Goal: Task Accomplishment & Management: Use online tool/utility

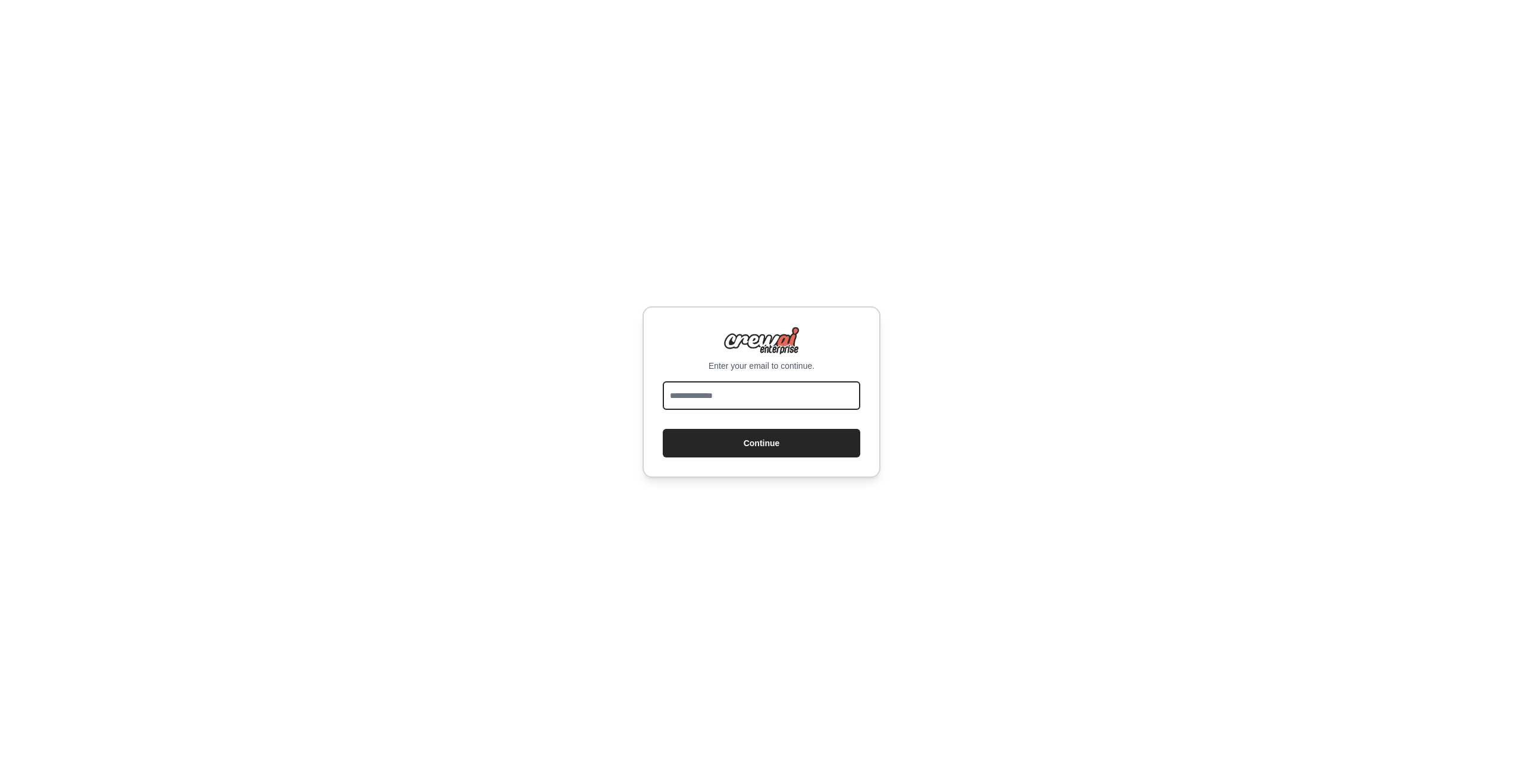
click at [779, 385] on input "email" at bounding box center [761, 395] width 197 height 28
type input "**********"
click at [762, 435] on button "Continue" at bounding box center [761, 442] width 197 height 28
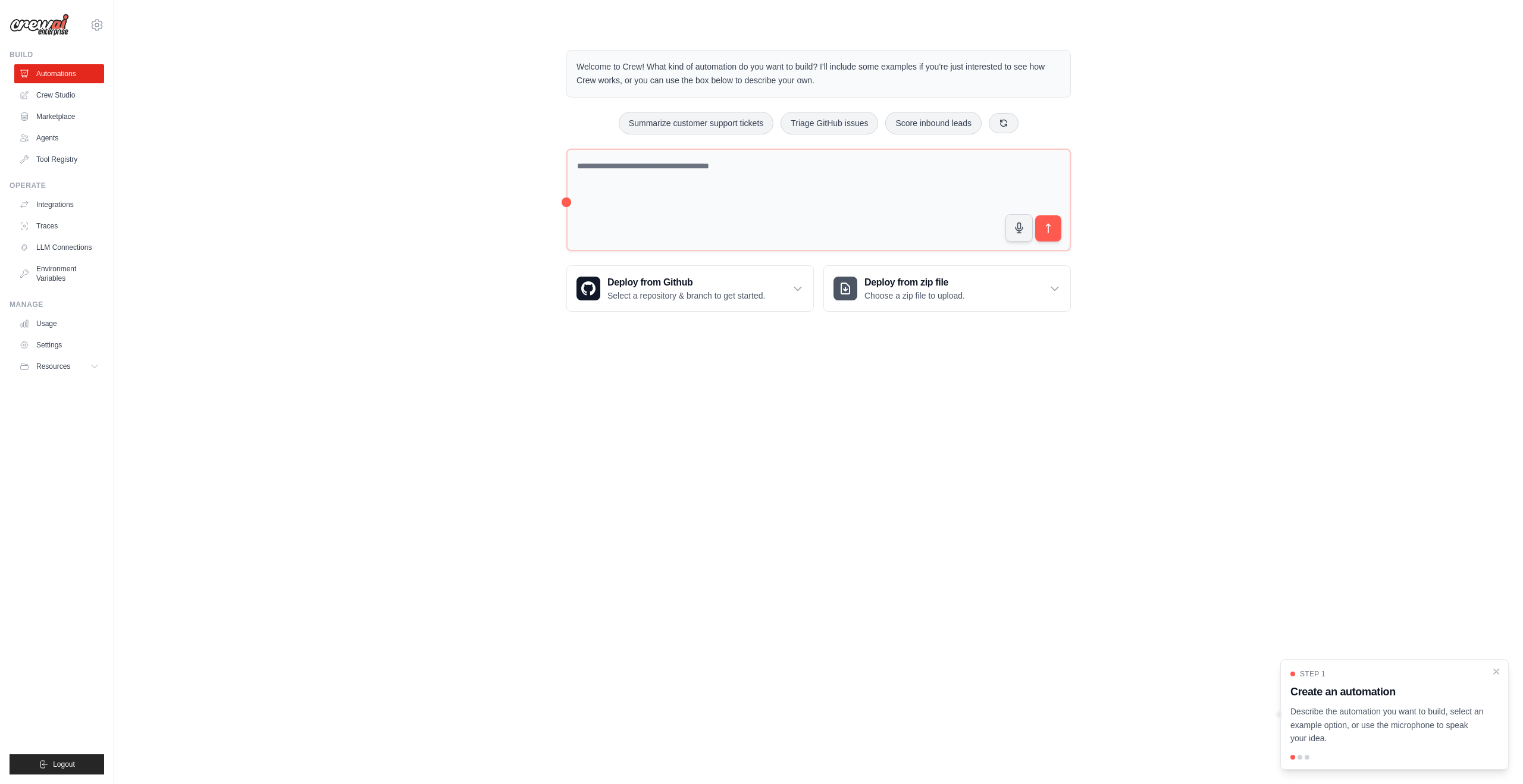
click at [1299, 757] on div at bounding box center [1300, 757] width 5 height 5
click at [1387, 707] on p "Describe the automation you want to build, select an example option, or use the…" at bounding box center [1387, 725] width 194 height 40
click at [798, 209] on textarea at bounding box center [819, 199] width 504 height 102
click at [42, 86] on link "Crew Studio" at bounding box center [60, 94] width 90 height 19
click at [1027, 291] on div "Deploy from zip file Choose a zip file to upload." at bounding box center [947, 288] width 246 height 45
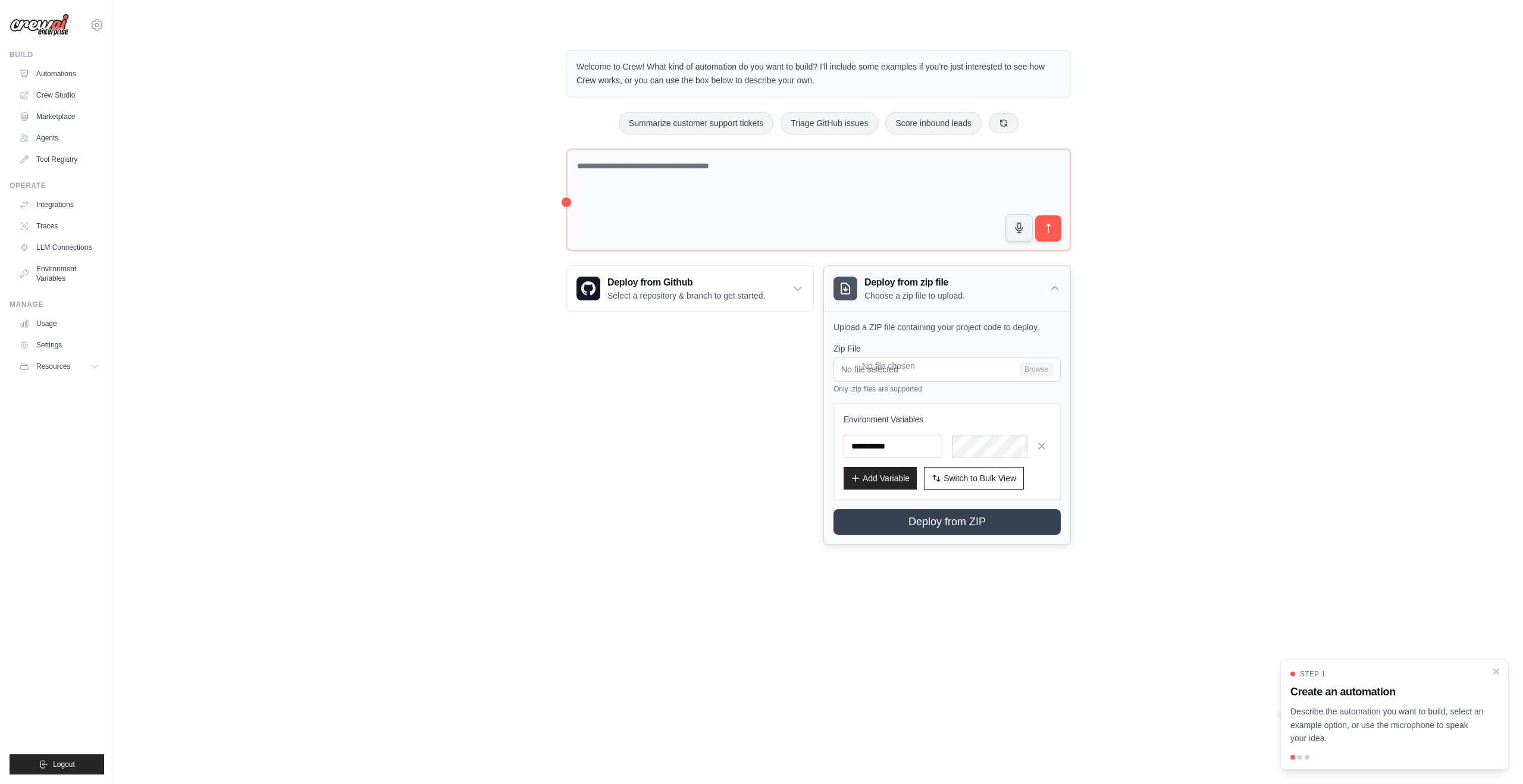
click at [1027, 290] on div "Deploy from zip file Choose a zip file to upload." at bounding box center [947, 288] width 246 height 45
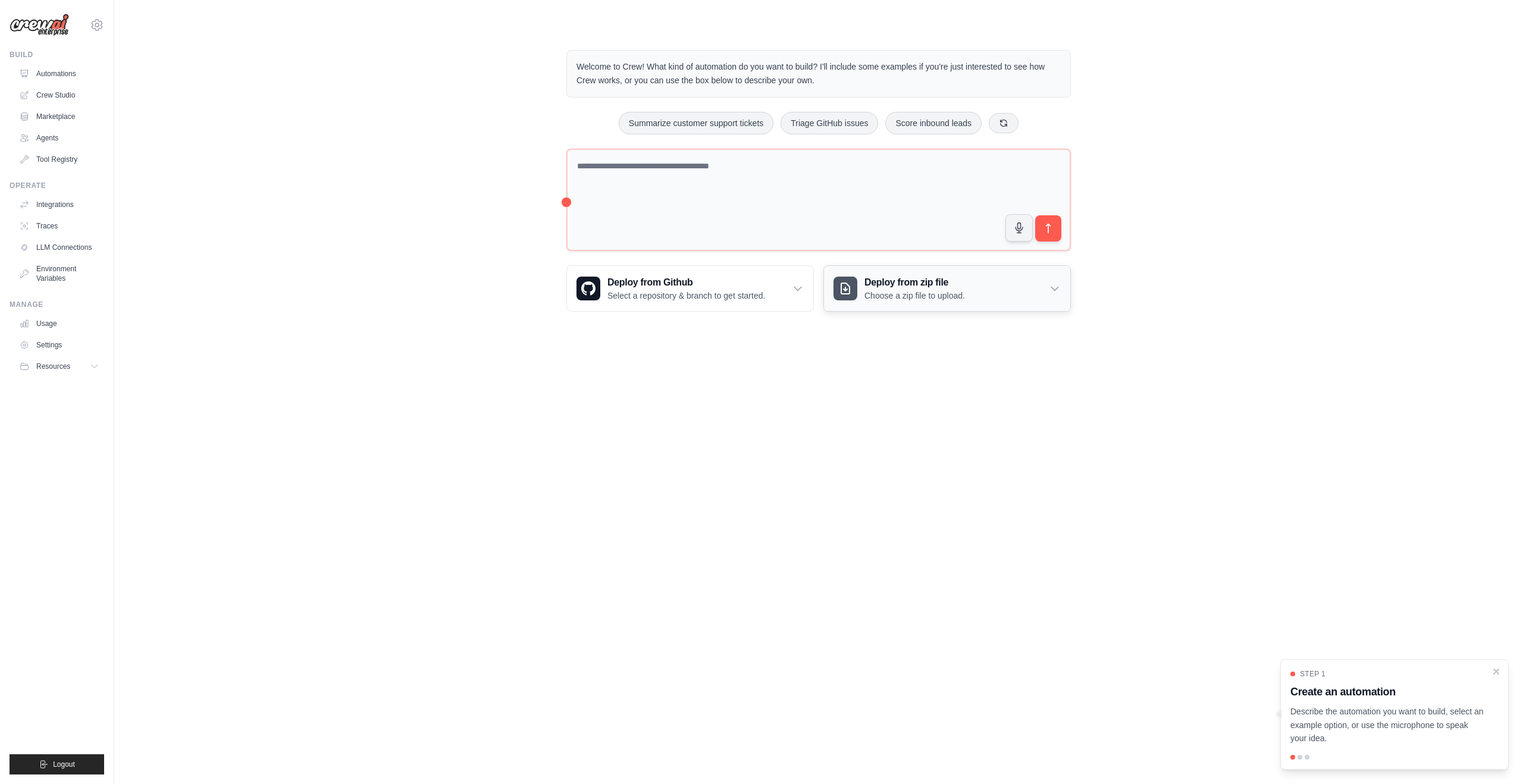
click at [1014, 294] on div "Deploy from zip file Choose a zip file to upload." at bounding box center [947, 288] width 246 height 45
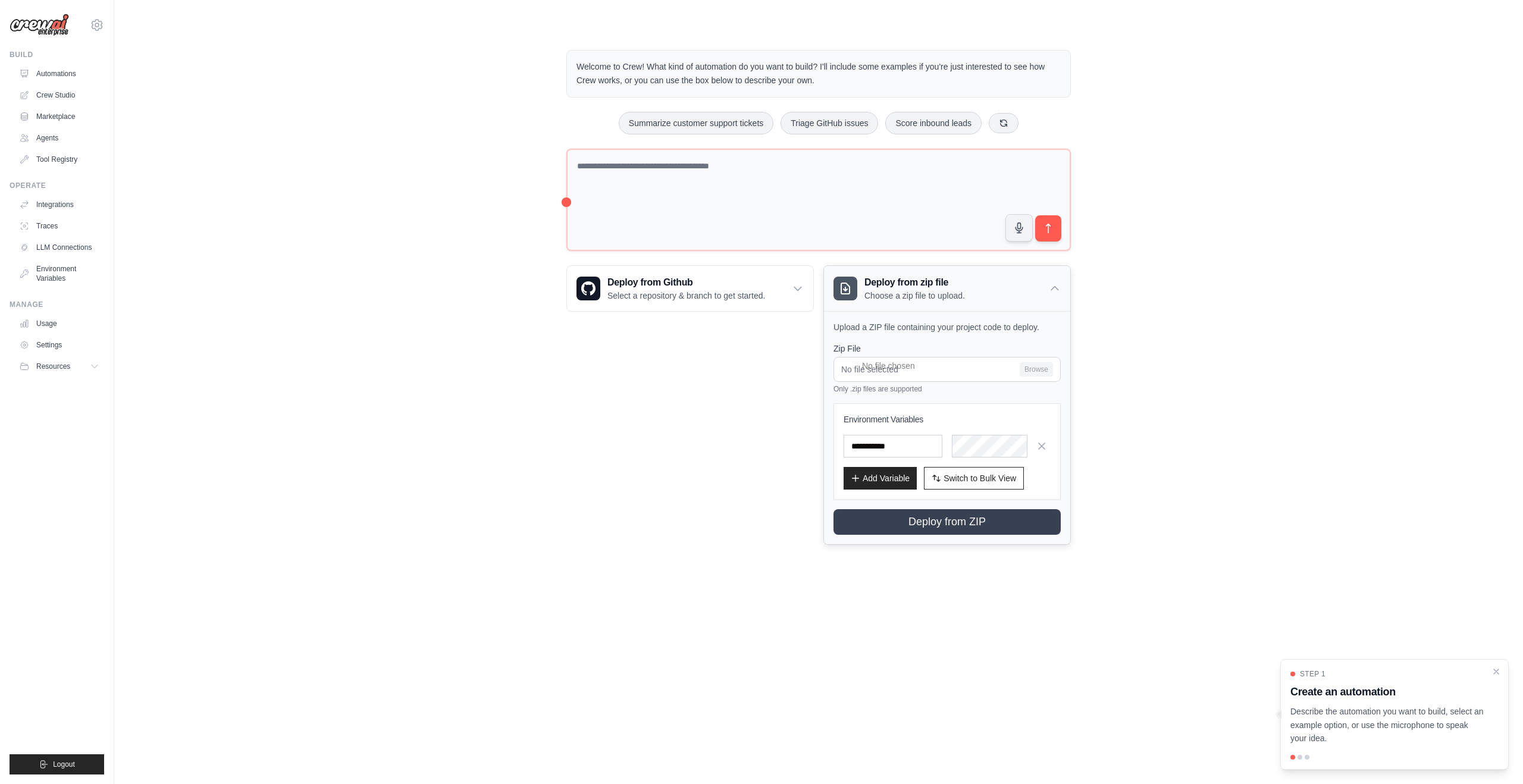
click at [1014, 293] on div "Deploy from zip file Choose a zip file to upload." at bounding box center [947, 288] width 246 height 45
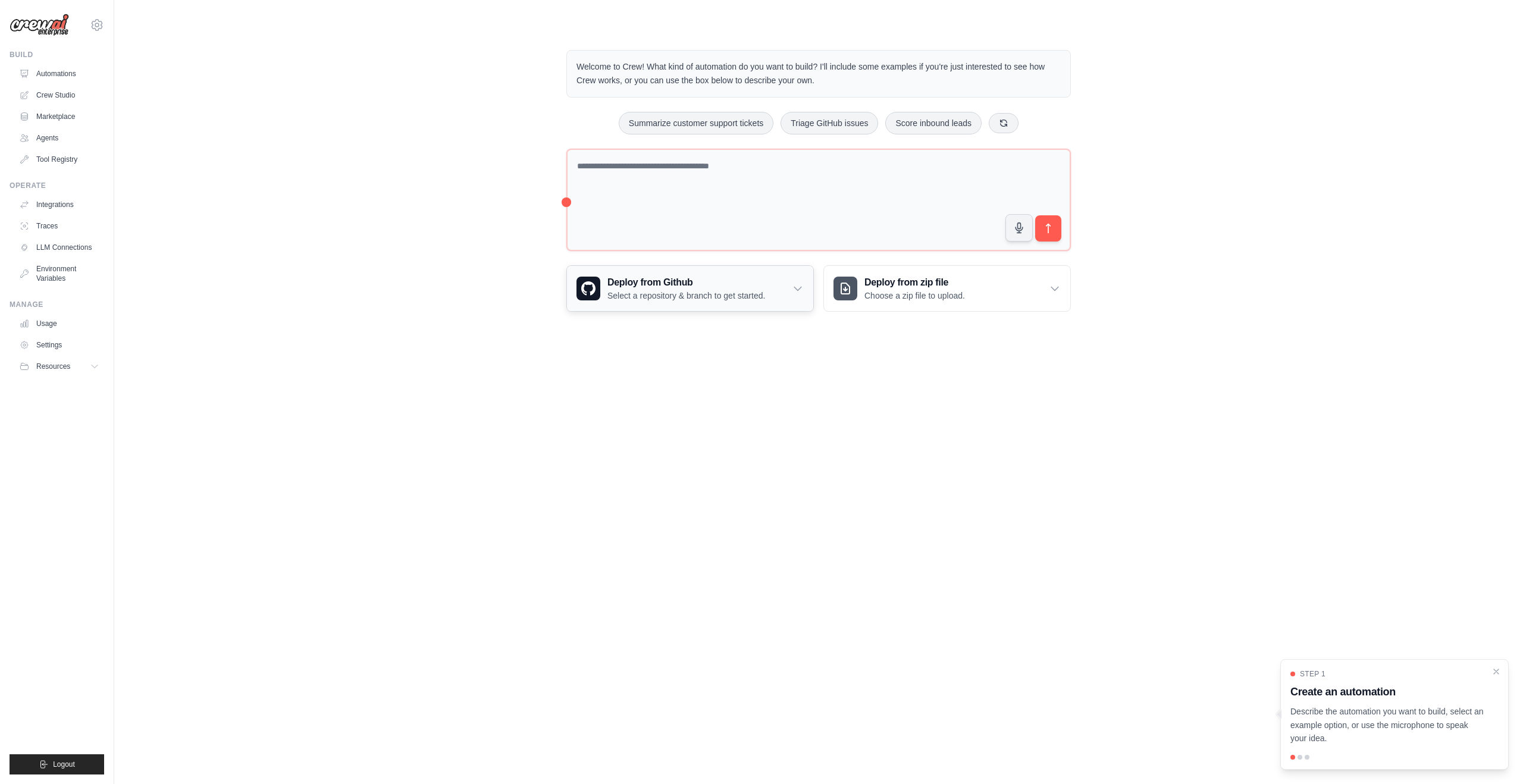
click at [803, 298] on div "Deploy from Github Select a repository & branch to get started." at bounding box center [690, 288] width 246 height 45
click at [63, 77] on link "Automations" at bounding box center [60, 73] width 90 height 19
click at [59, 94] on link "Crew Studio" at bounding box center [60, 94] width 90 height 19
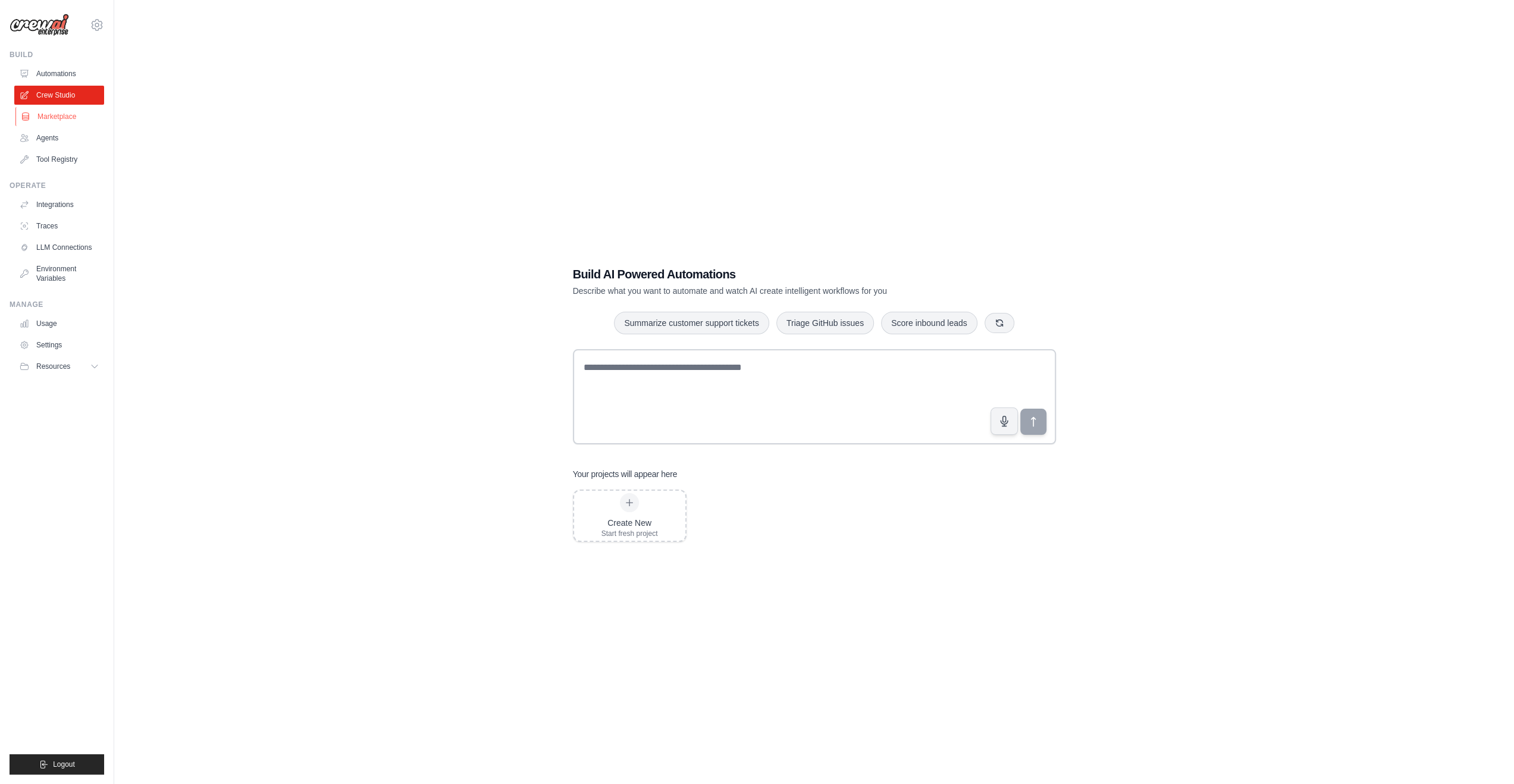
click at [78, 109] on link "Marketplace" at bounding box center [60, 116] width 90 height 19
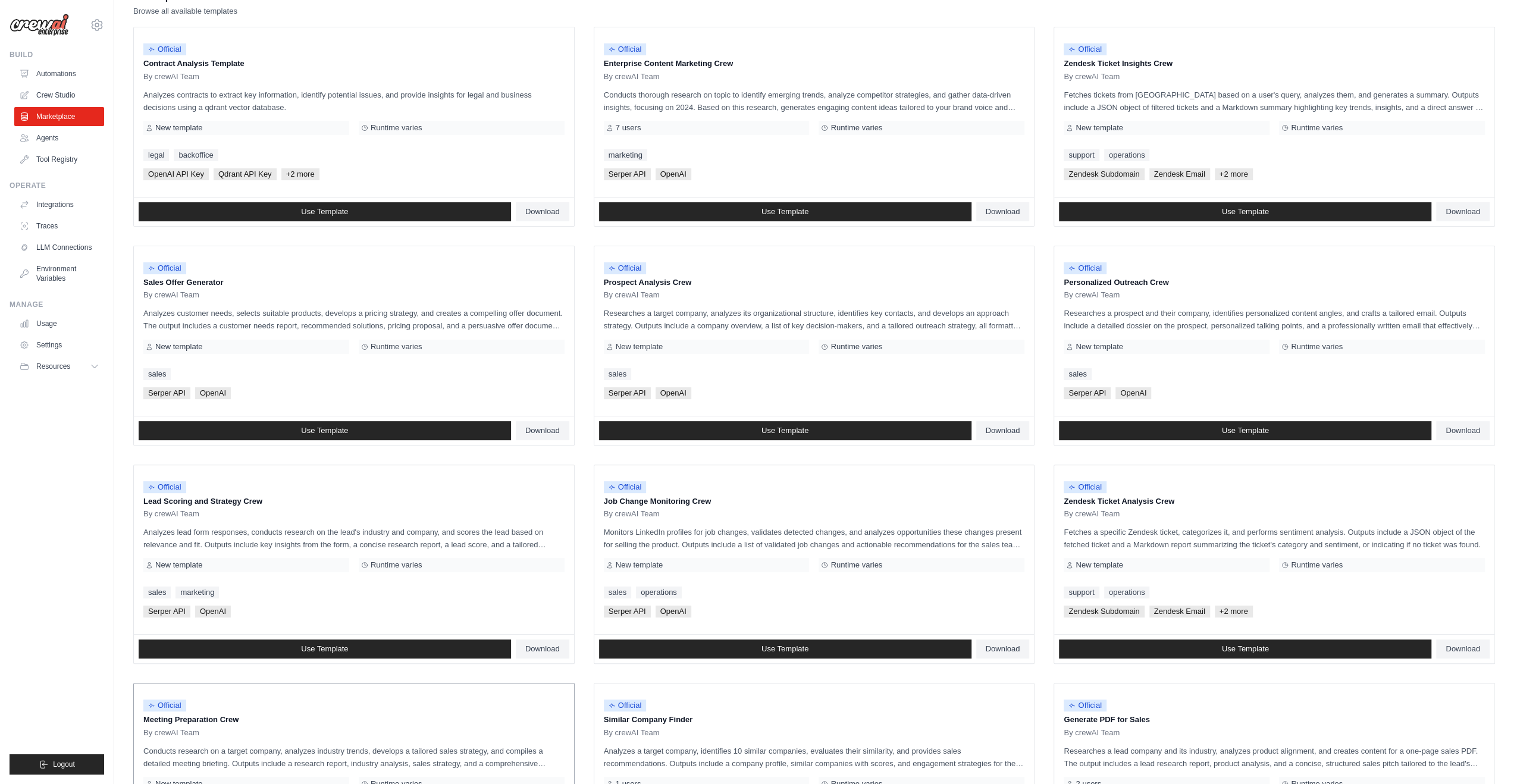
scroll to position [315, 0]
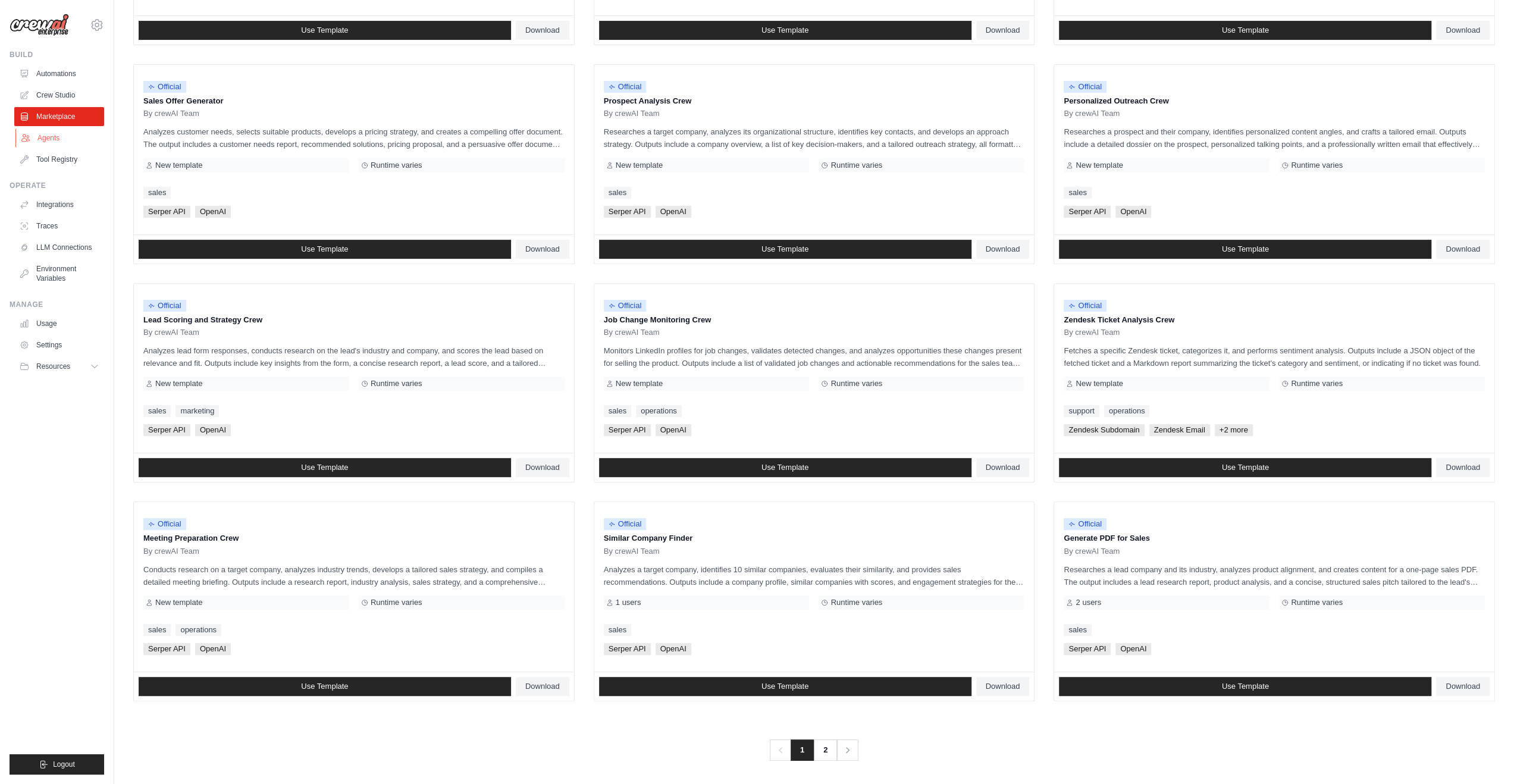
click at [47, 133] on link "Agents" at bounding box center [60, 138] width 90 height 19
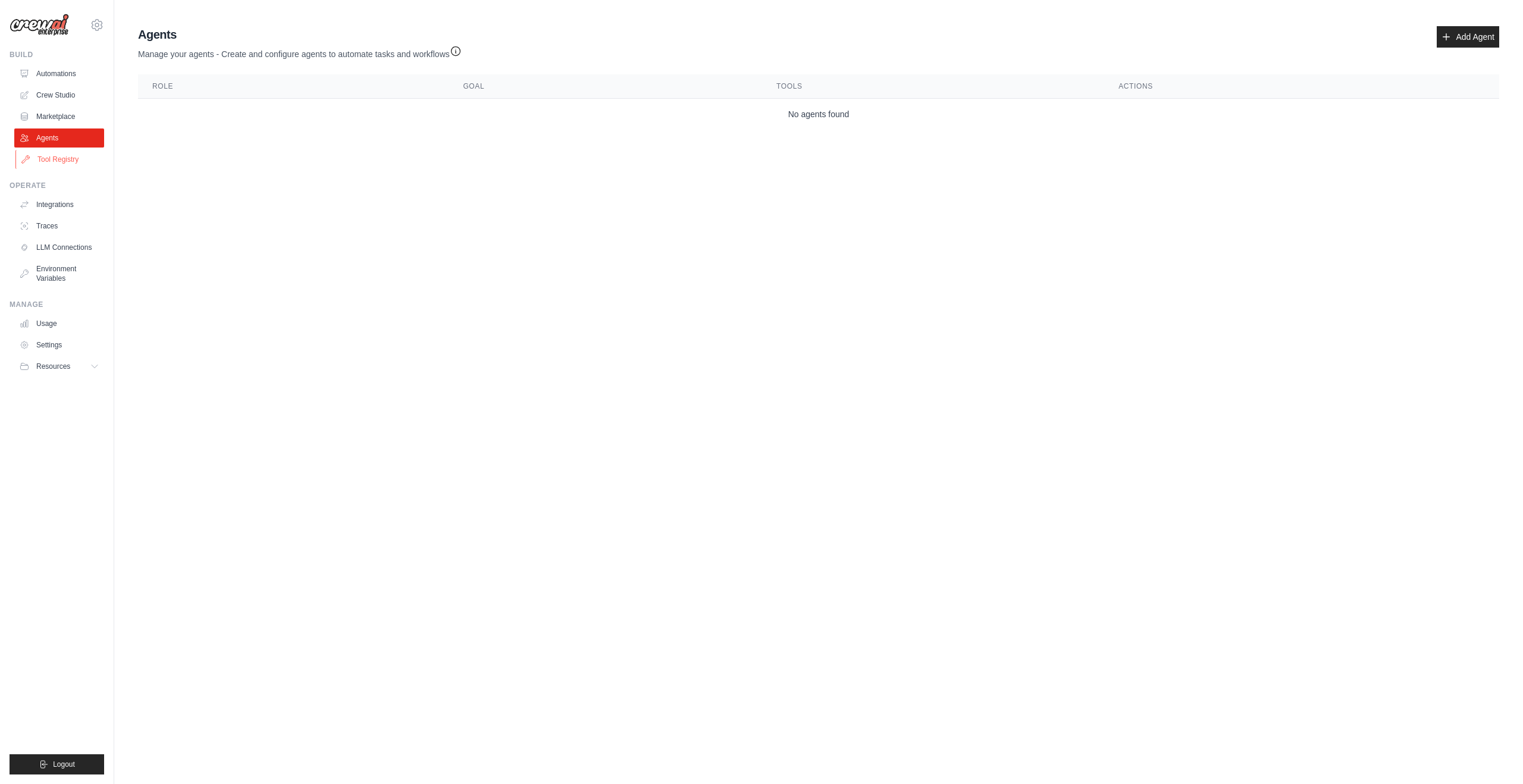
click at [54, 159] on link "Tool Registry" at bounding box center [60, 159] width 90 height 19
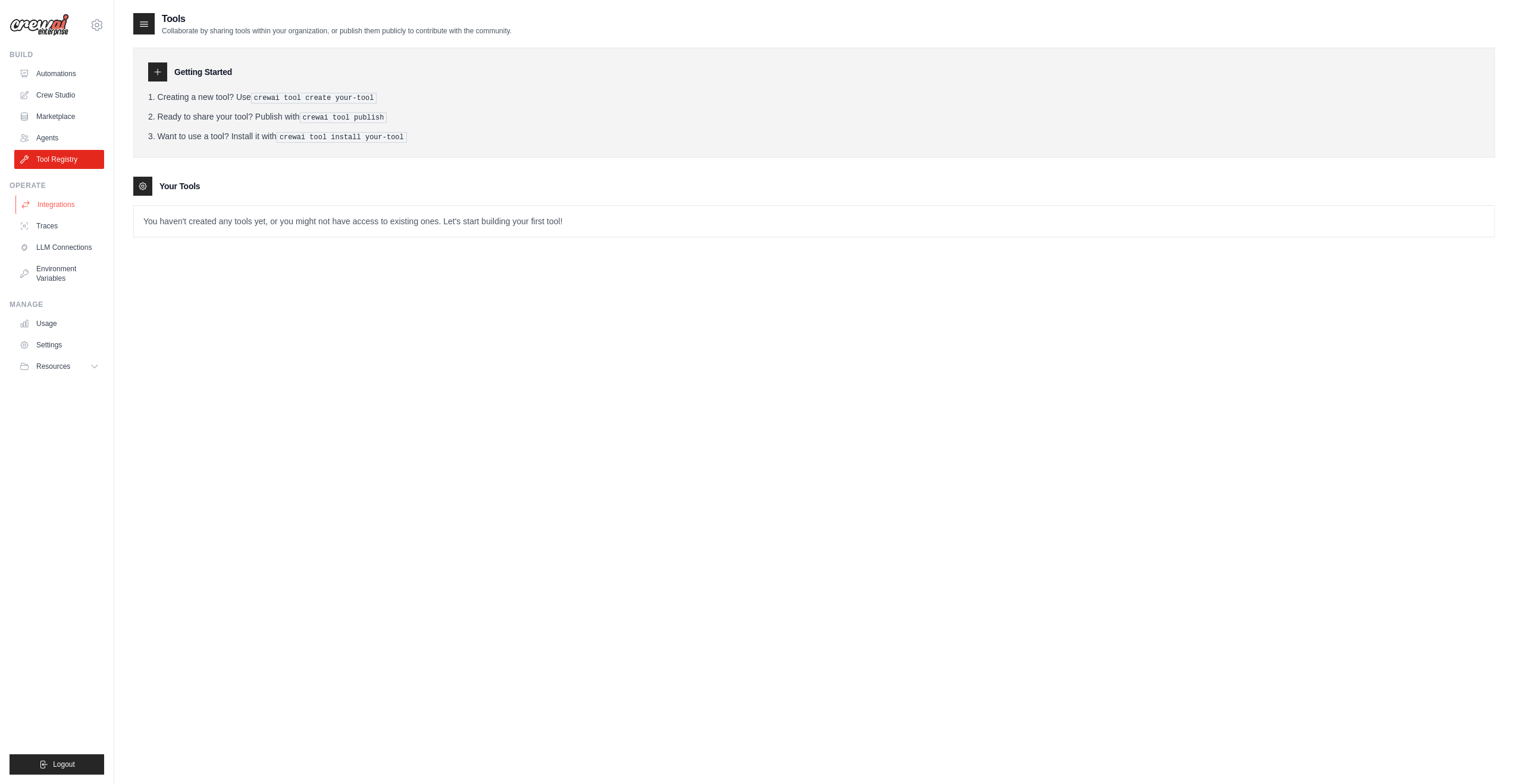
click at [83, 208] on link "Integrations" at bounding box center [60, 204] width 90 height 19
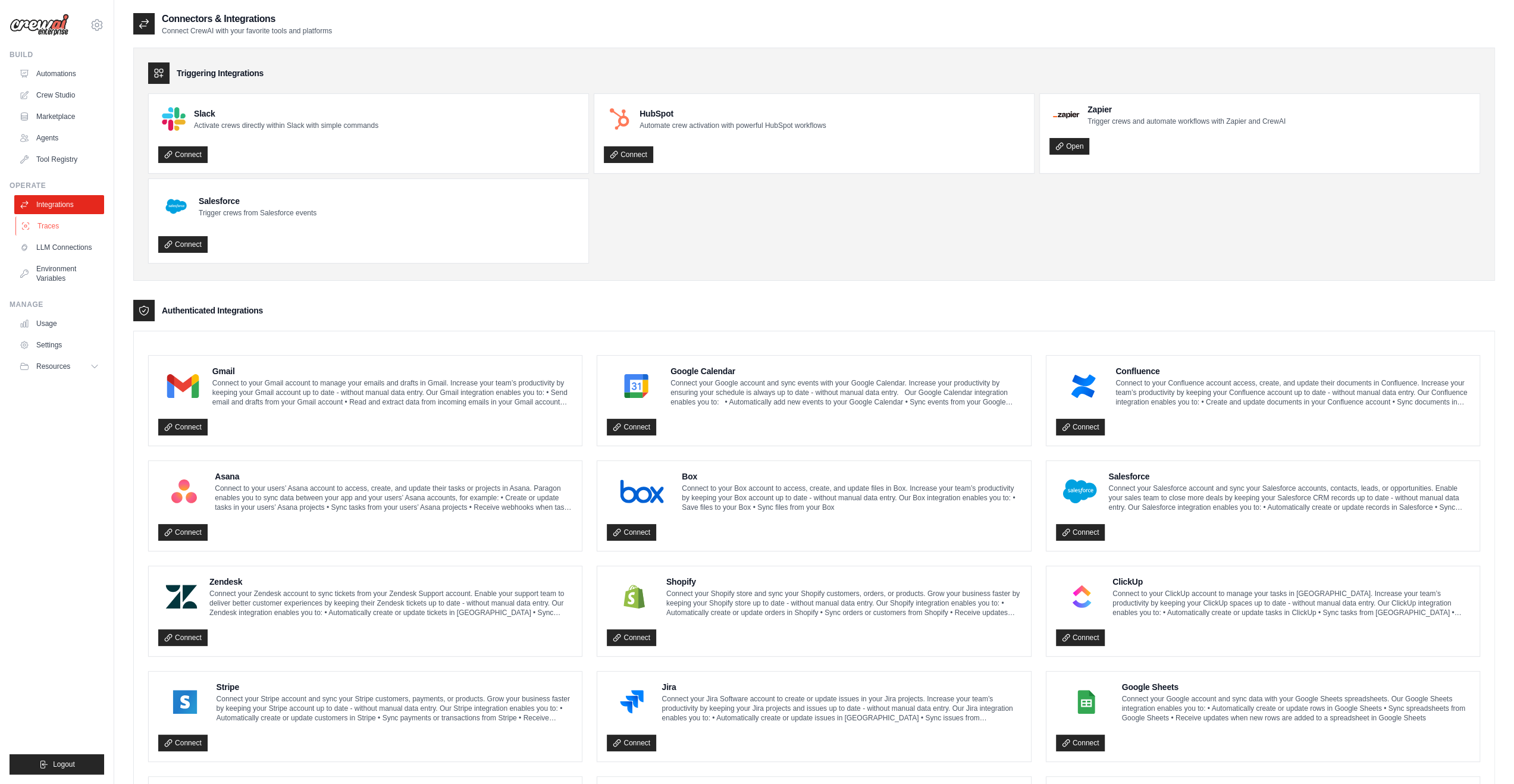
click at [64, 230] on link "Traces" at bounding box center [60, 225] width 90 height 19
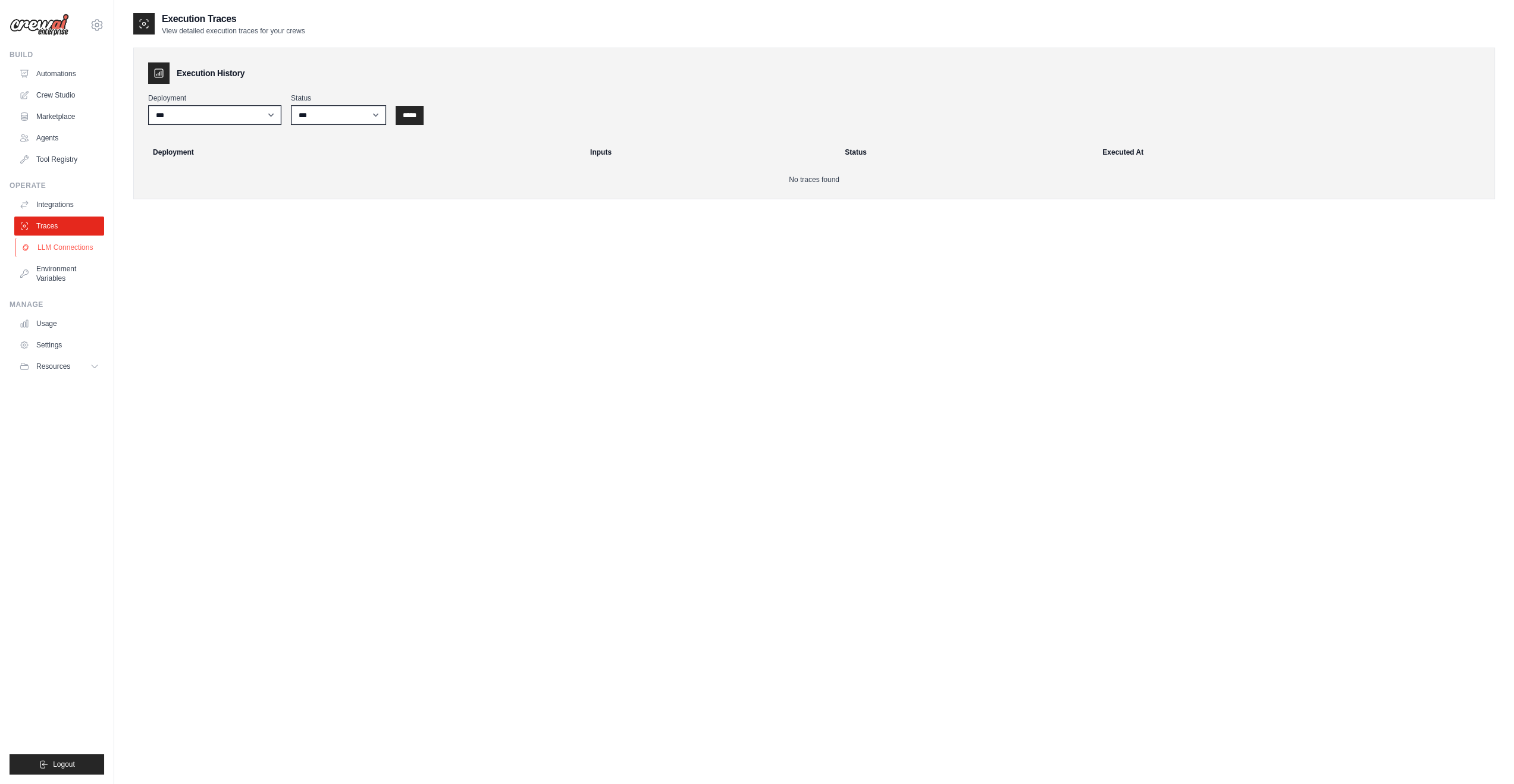
click at [70, 251] on link "LLM Connections" at bounding box center [60, 247] width 90 height 19
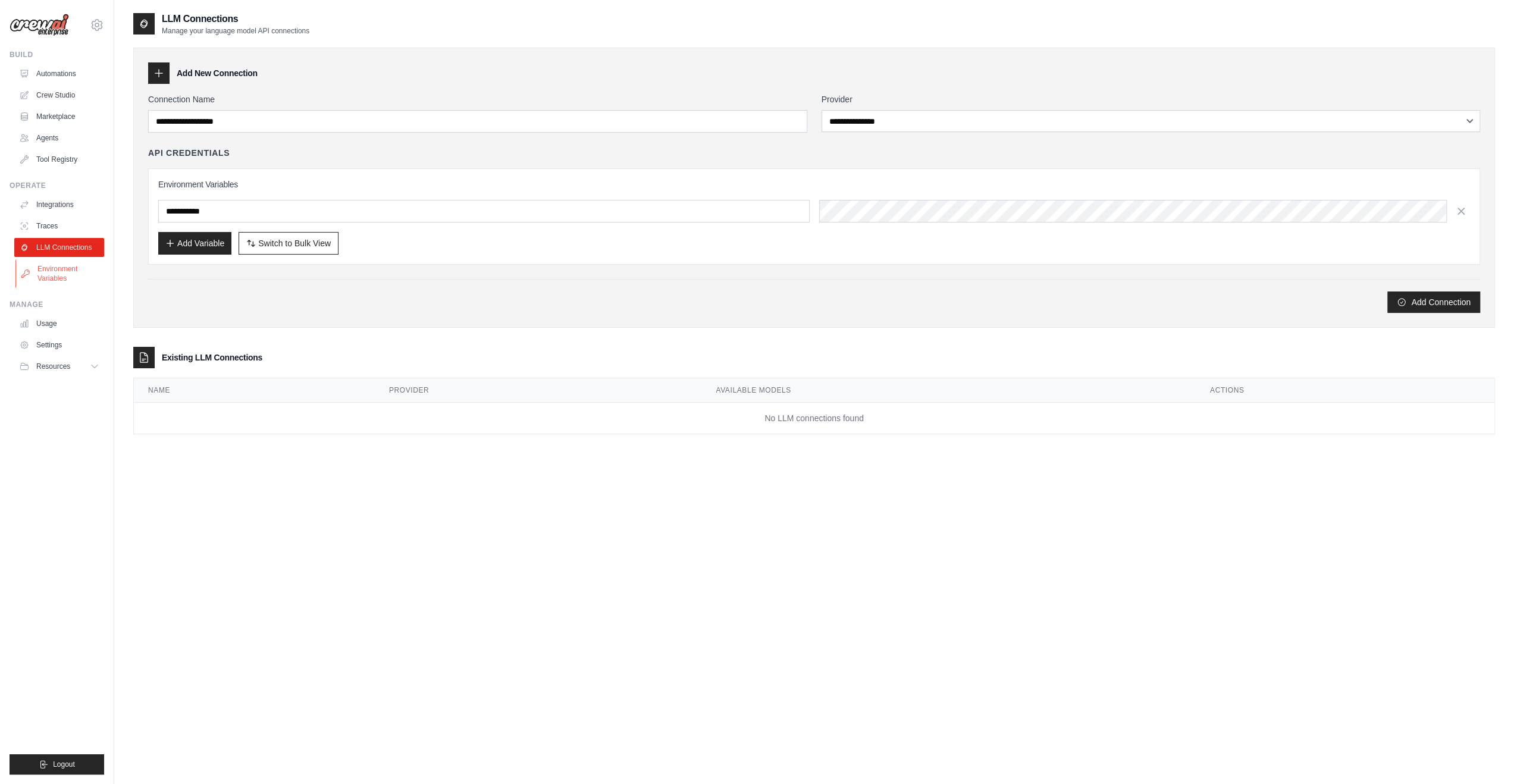
click at [66, 266] on link "Environment Variables" at bounding box center [60, 273] width 90 height 28
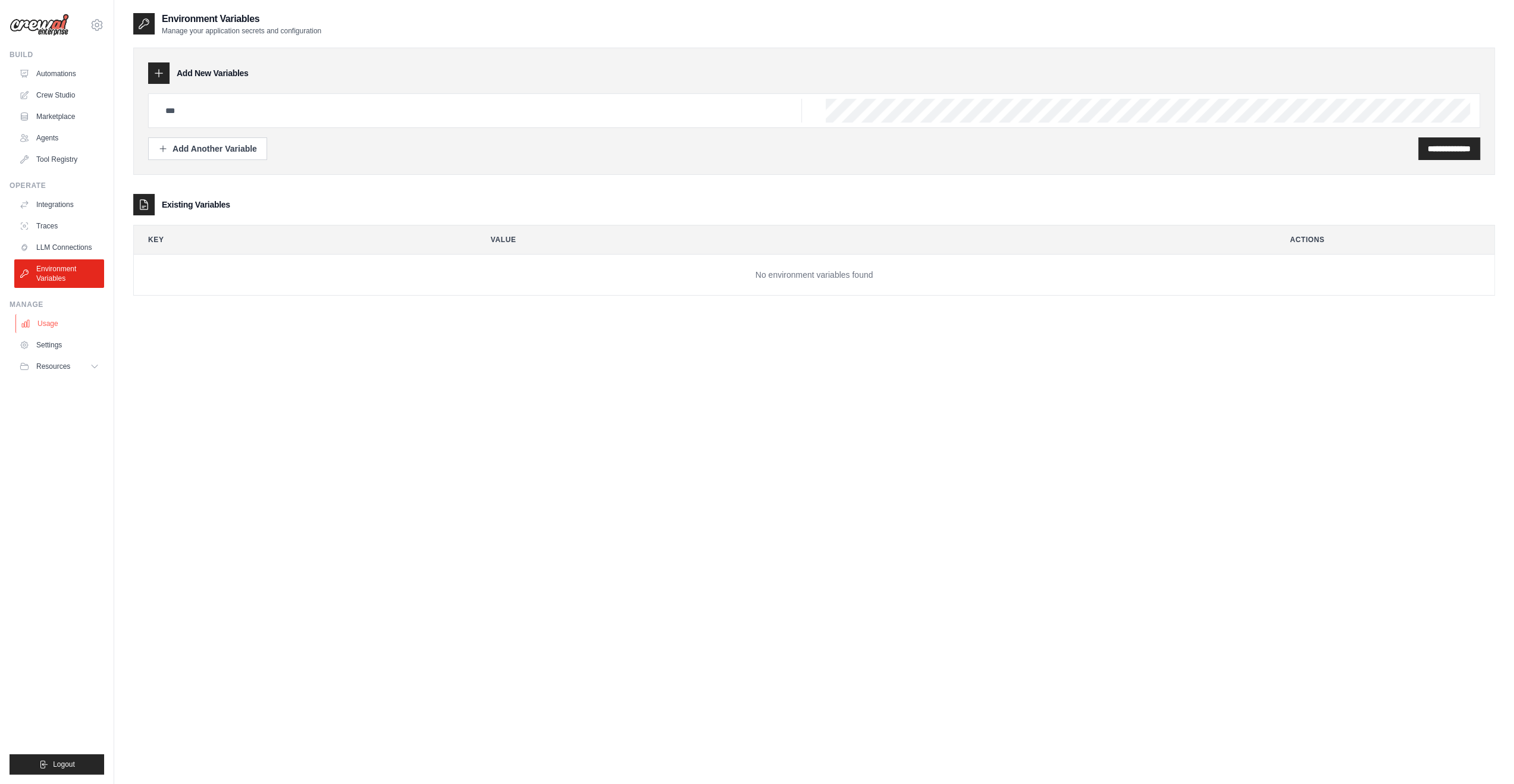
click at [50, 318] on link "Usage" at bounding box center [60, 323] width 90 height 19
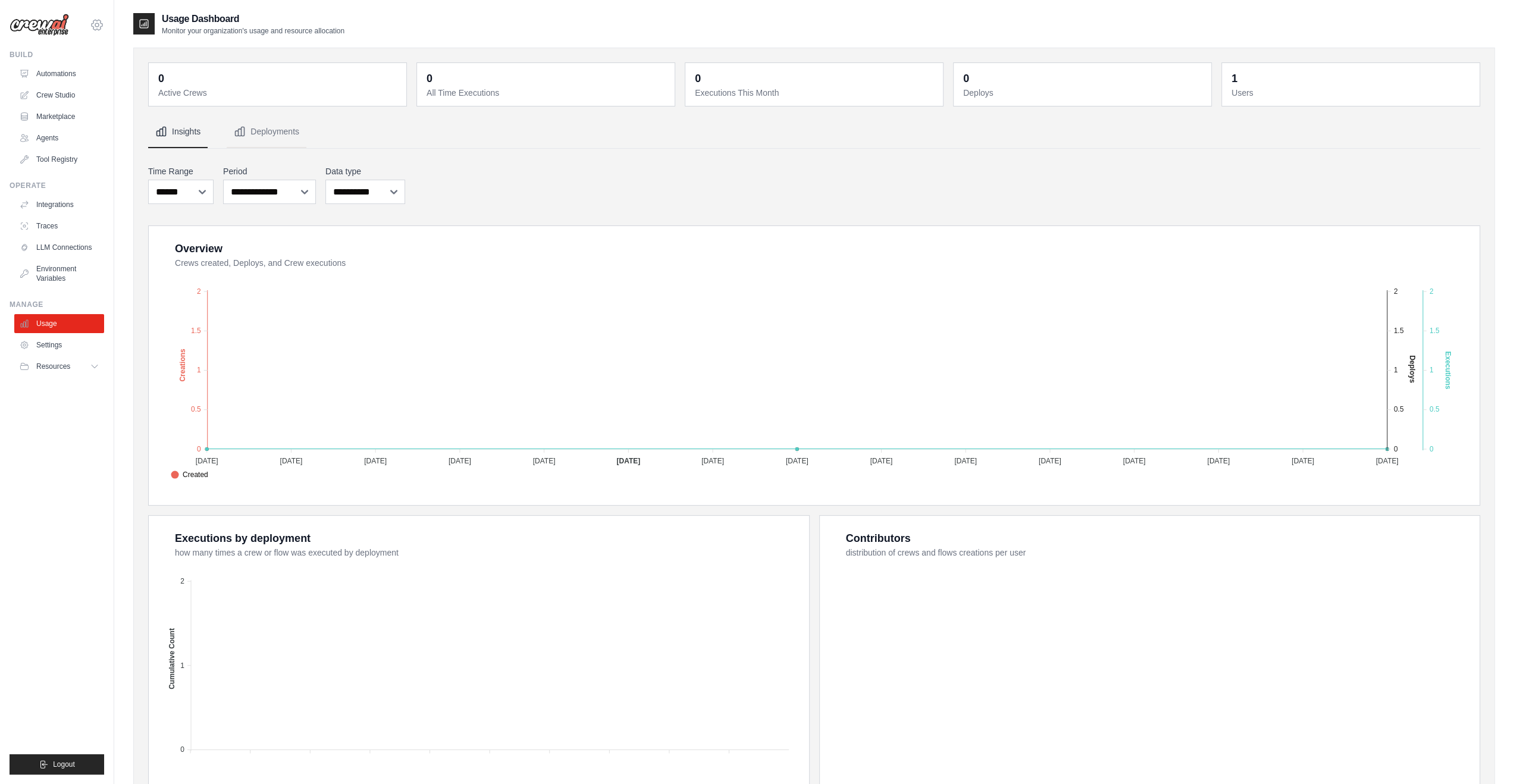
click at [104, 23] on icon at bounding box center [97, 24] width 14 height 14
click at [84, 78] on link "Settings" at bounding box center [97, 80] width 104 height 21
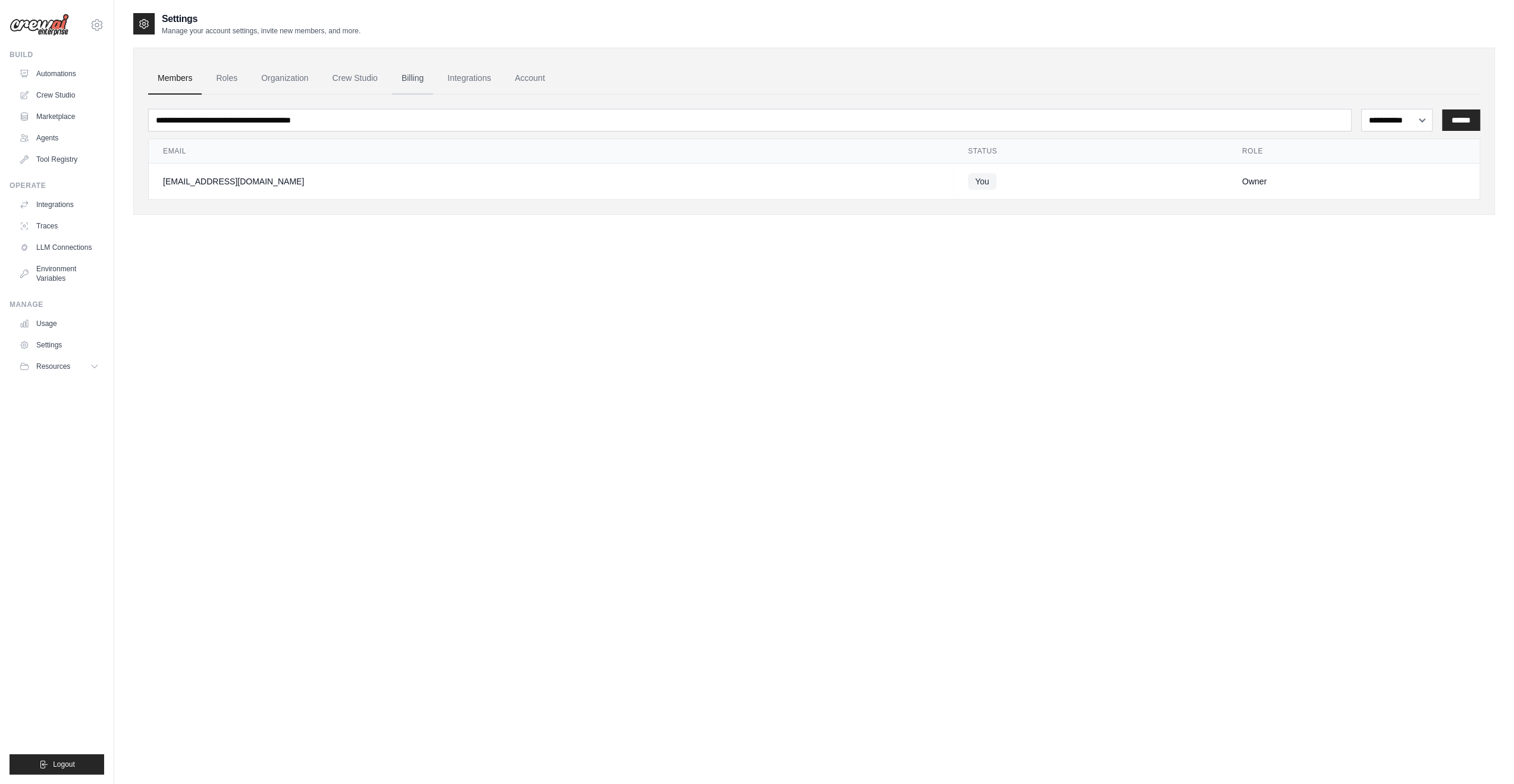
click at [407, 85] on link "Billing" at bounding box center [413, 78] width 41 height 32
